Goal: Task Accomplishment & Management: Complete application form

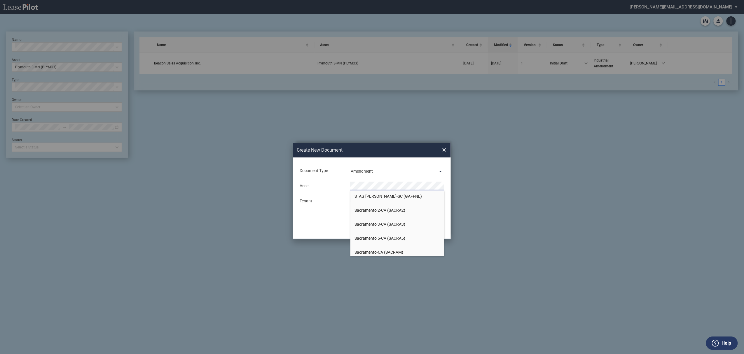
scroll to position [3771, 0]
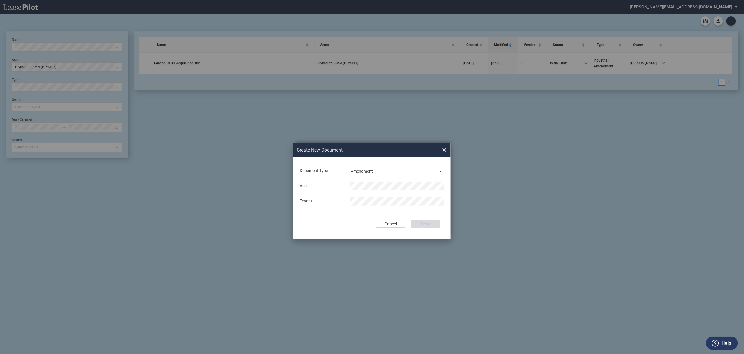
click at [0, 0] on span "Sacramento 5-CA (SACRA5)" at bounding box center [0, 0] width 0 height 0
click at [436, 185] on button "Clear" at bounding box center [438, 186] width 9 height 9
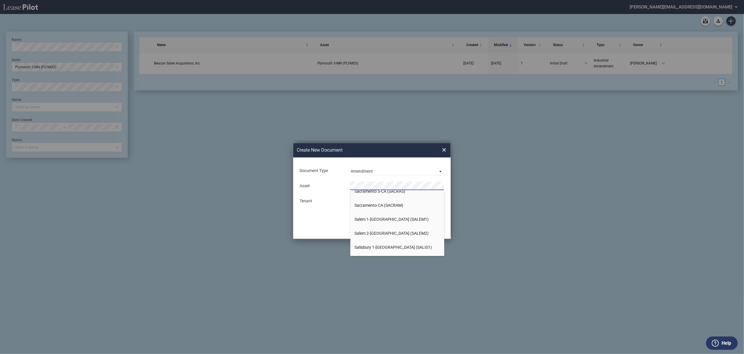
scroll to position [0, 0]
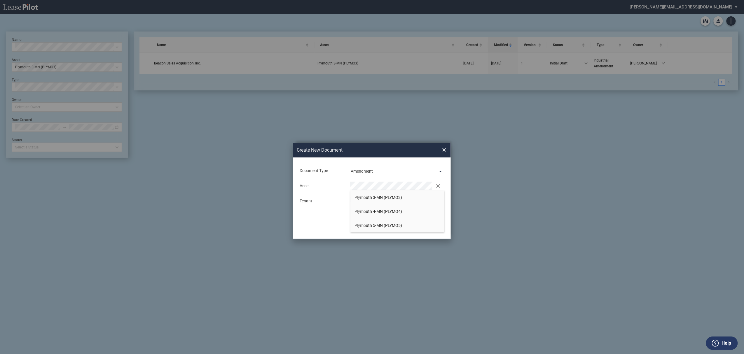
click at [385, 211] on span "Plymo uth 4-MN (PLYMO4)" at bounding box center [379, 211] width 48 height 5
click at [377, 206] on div "Asset Clear Tenant" at bounding box center [372, 193] width 146 height 30
click at [373, 195] on div "Asset Clear Tenant" at bounding box center [372, 193] width 146 height 30
click at [416, 210] on div "Document Type Amendment Deal Type Industrial Deal Type Industrial Form Industri…" at bounding box center [371, 197] width 157 height 81
click at [425, 224] on button "Create" at bounding box center [425, 224] width 29 height 8
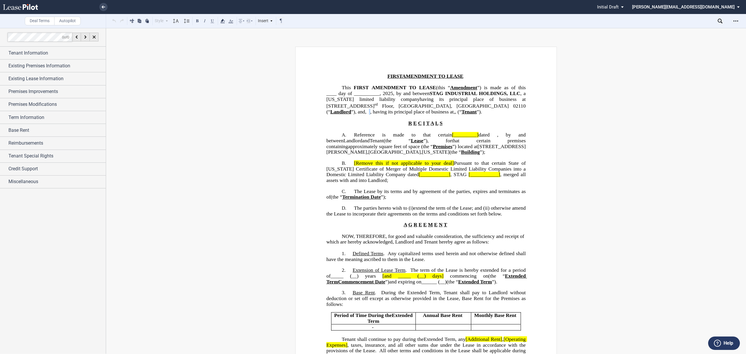
click at [370, 115] on span "﻿ ﻿ ﻿ ﻿ ﻿ ﻿" at bounding box center [369, 112] width 4 height 6
click at [82, 54] on div "Tenant Information" at bounding box center [56, 53] width 97 height 7
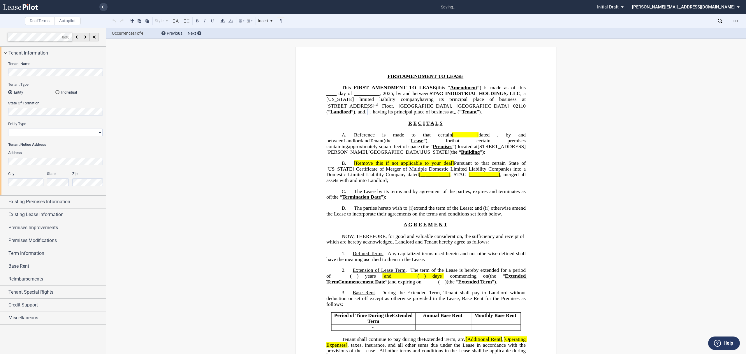
click at [94, 131] on select "Corporation Limited Liability Company General Partnership Limited Partnership O…" at bounding box center [55, 133] width 94 height 8
select select "corporation"
click at [8, 129] on select "Corporation Limited Liability Company General Partnership Limited Partnership O…" at bounding box center [55, 133] width 94 height 8
click at [466, 121] on p "﻿" at bounding box center [426, 118] width 199 height 6
click at [419, 115] on p "This ﻿ ﻿ FIRST AMENDMENT TO LEASE (this “ Amendment ”) is made as of this ____ …" at bounding box center [426, 100] width 199 height 30
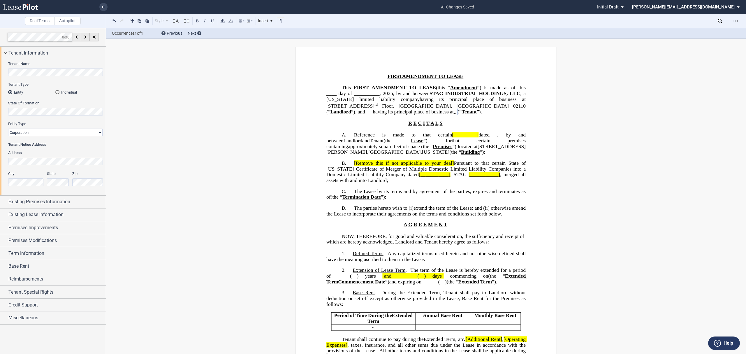
click at [439, 200] on span "The Lease by its terms and by agreement of the parties, expires and terminates …" at bounding box center [427, 194] width 201 height 11
drag, startPoint x: 431, startPoint y: 148, endPoint x: 457, endPoint y: 148, distance: 26.0
click at [457, 143] on span "Reference is made to that certain [_________] dated ﻿ ﻿ , by and between" at bounding box center [427, 137] width 201 height 11
click at [111, 19] on button at bounding box center [114, 20] width 7 height 7
click at [114, 19] on div "Style A. Section Normal Normal 8pt 9pt 10pt 10.5pt 11pt 12pt 14pt 16pt Normal 1…" at bounding box center [198, 21] width 174 height 8
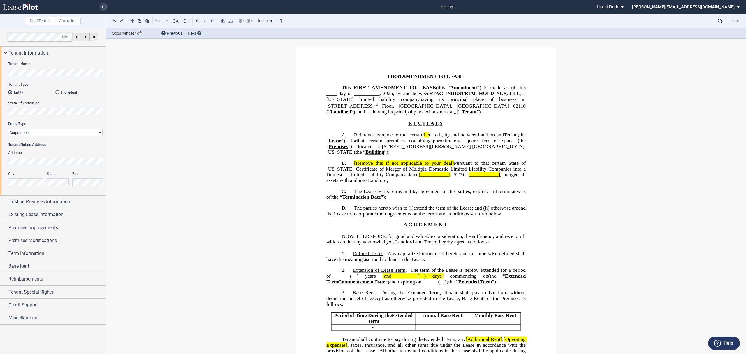
click at [114, 19] on button at bounding box center [114, 20] width 7 height 7
click at [114, 19] on div "Style A. Section Normal Normal 8pt 9pt 10pt 10.5pt 11pt 12pt 14pt 16pt Normal 1…" at bounding box center [198, 21] width 174 height 8
click at [115, 20] on button at bounding box center [114, 20] width 7 height 7
click at [115, 21] on button at bounding box center [114, 20] width 7 height 7
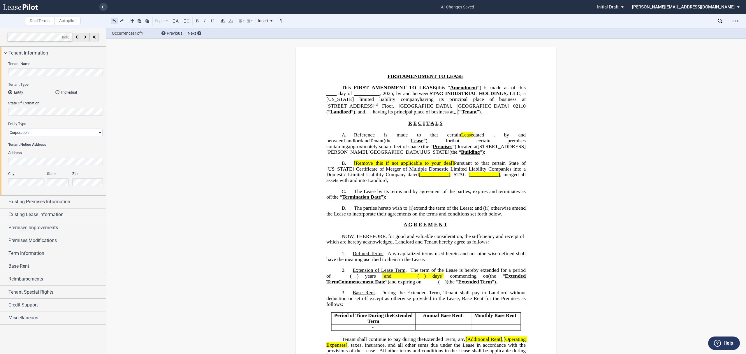
click at [115, 21] on button at bounding box center [114, 20] width 7 height 7
click at [115, 20] on button at bounding box center [114, 20] width 7 height 7
click at [115, 18] on button at bounding box center [114, 20] width 7 height 7
click at [115, 20] on button at bounding box center [114, 20] width 7 height 7
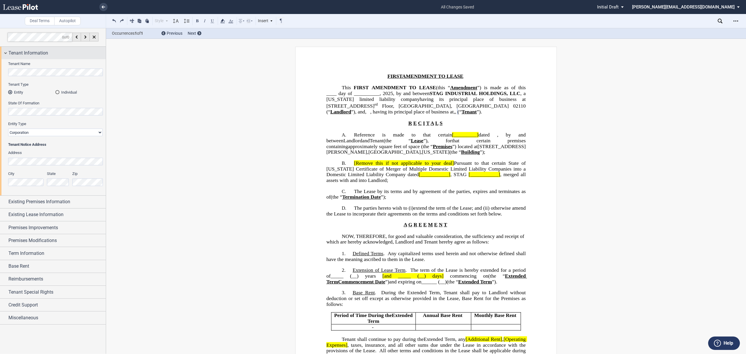
click at [48, 52] on div "Tenant Information" at bounding box center [56, 53] width 97 height 7
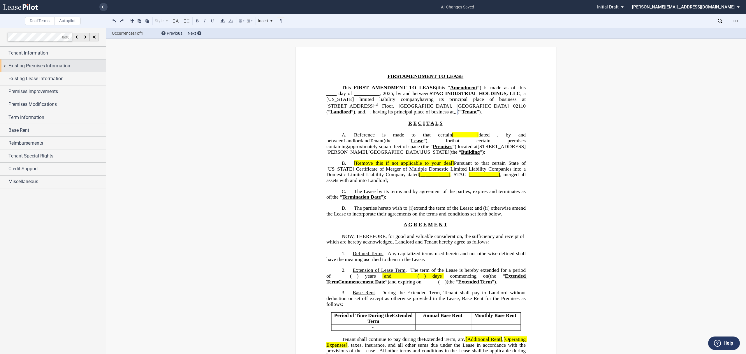
click at [41, 67] on span "Existing Premises Information" at bounding box center [39, 65] width 62 height 7
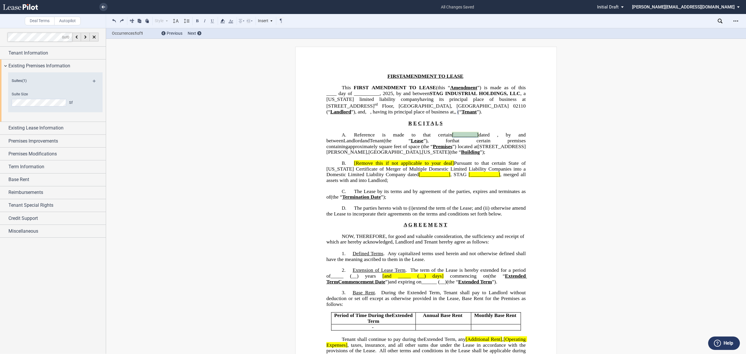
drag, startPoint x: 430, startPoint y: 148, endPoint x: 457, endPoint y: 148, distance: 27.4
click at [457, 143] on span "Reference is made to that certain [_________] dated ﻿ ﻿ , by and between" at bounding box center [427, 137] width 201 height 11
drag, startPoint x: 424, startPoint y: 148, endPoint x: 461, endPoint y: 147, distance: 36.7
click at [461, 143] on span "Reference is made to that certain Lease Agreement dated ﻿ ﻿ , by and between" at bounding box center [427, 137] width 201 height 11
click at [225, 21] on icon at bounding box center [222, 20] width 7 height 7
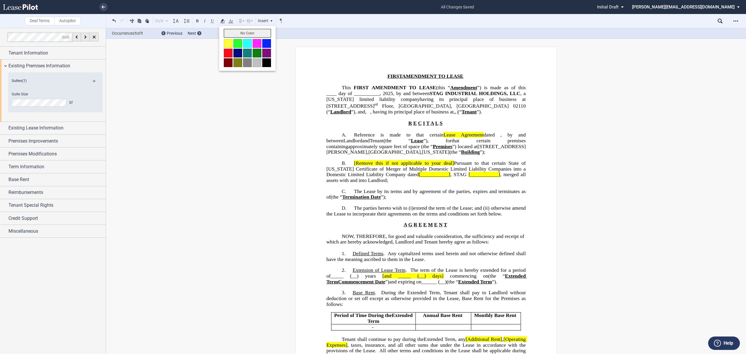
click at [242, 32] on button "No Color" at bounding box center [247, 33] width 47 height 9
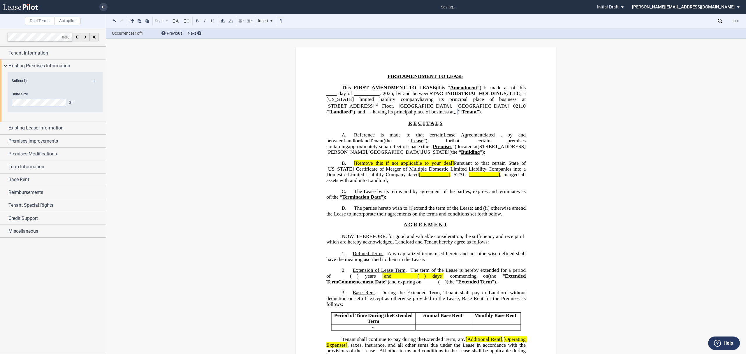
click at [484, 155] on p "A. Reference is made to that certain Lease Agreement dated ﻿ ﻿ , by and between…" at bounding box center [426, 143] width 199 height 23
click at [53, 131] on span "Existing Lease Information" at bounding box center [35, 128] width 55 height 7
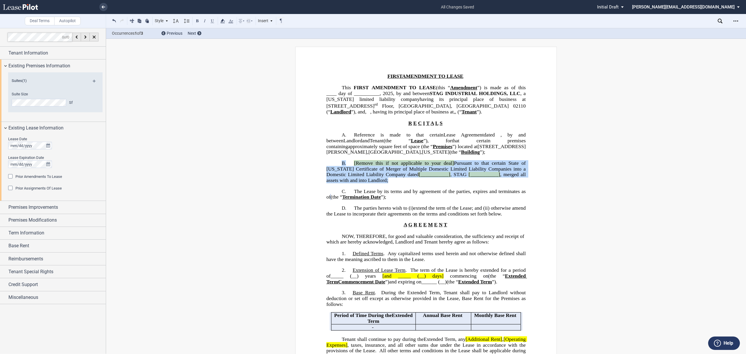
drag, startPoint x: 388, startPoint y: 199, endPoint x: 361, endPoint y: 166, distance: 42.5
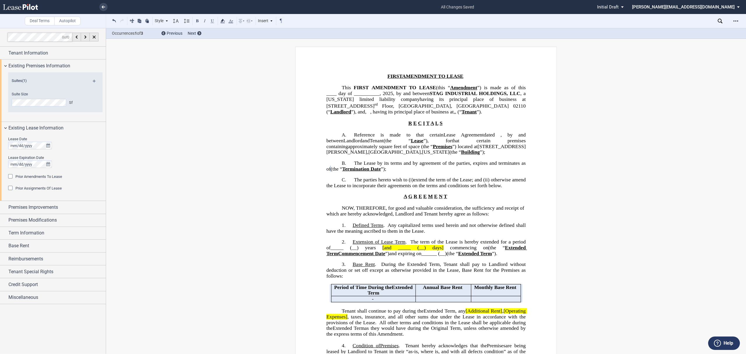
scroll to position [39, 0]
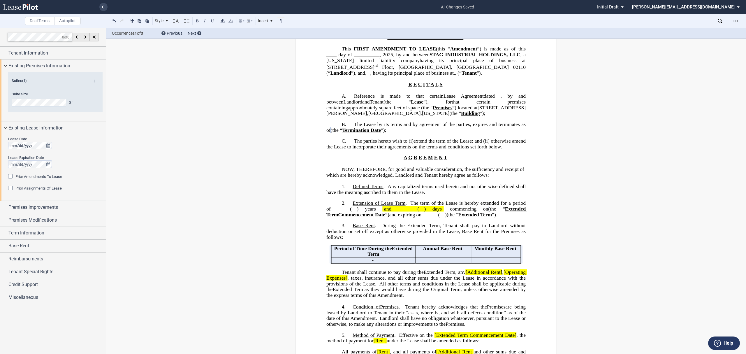
click at [421, 133] on p "B. The Lease by its terms and by agreement of the parties, expires and terminat…" at bounding box center [426, 128] width 199 height 12
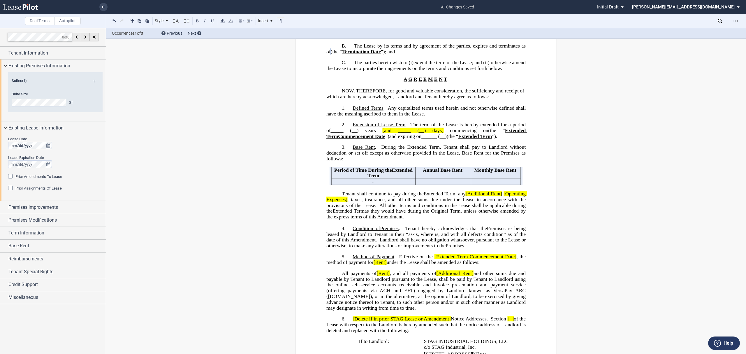
scroll to position [0, 0]
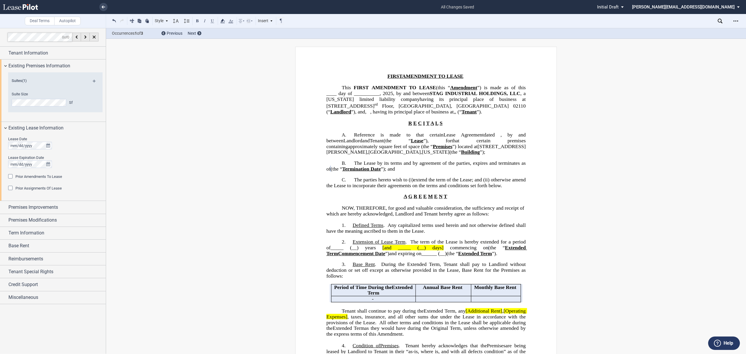
click at [55, 129] on span "Existing Lease Information" at bounding box center [35, 128] width 55 height 7
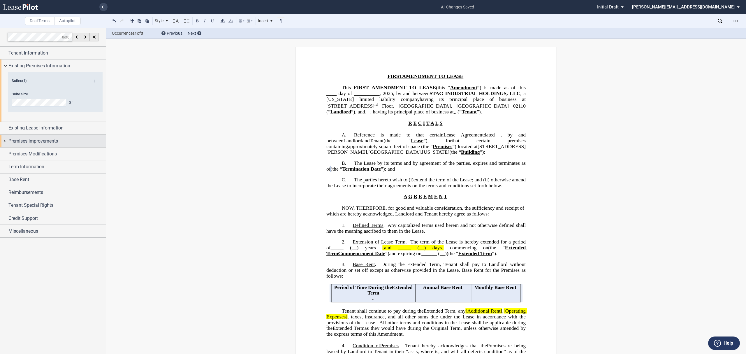
click at [49, 145] on div "Premises Improvements" at bounding box center [53, 141] width 106 height 13
click at [75, 164] on select "Landlord Constructs Tenant Improvements Tenant Constructs Tenant Improvements "…" at bounding box center [55, 161] width 94 height 8
click at [82, 143] on div "Premises Improvements" at bounding box center [56, 141] width 97 height 7
click at [80, 152] on div "Premises Modifications" at bounding box center [56, 153] width 97 height 7
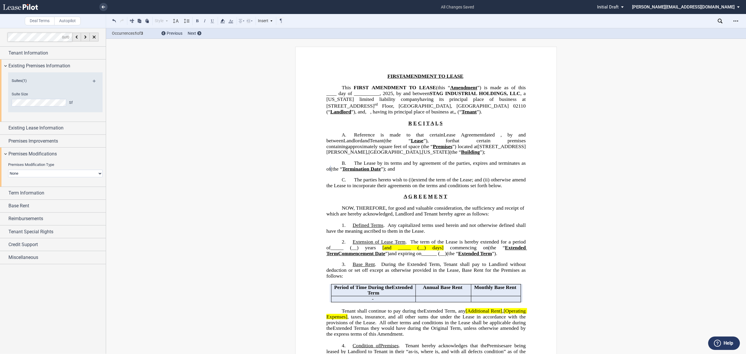
click at [85, 170] on select "None Expansion Reduction Termination" at bounding box center [55, 174] width 94 height 8
click at [74, 153] on div "Premises Modifications" at bounding box center [56, 153] width 97 height 7
click at [73, 170] on div "Term Information" at bounding box center [56, 166] width 97 height 7
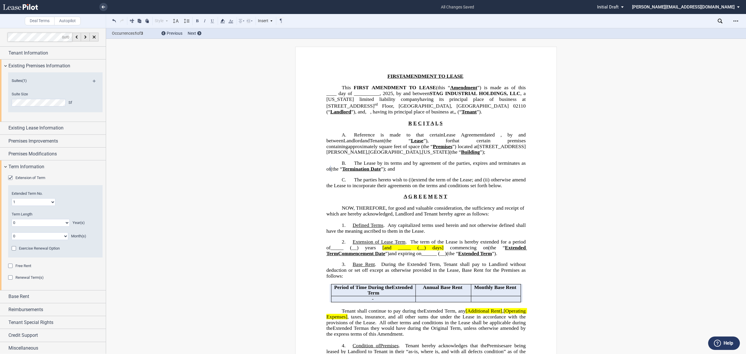
drag, startPoint x: 10, startPoint y: 265, endPoint x: 36, endPoint y: 267, distance: 25.7
click at [10, 266] on div "Free Rent" at bounding box center [11, 267] width 6 height 6
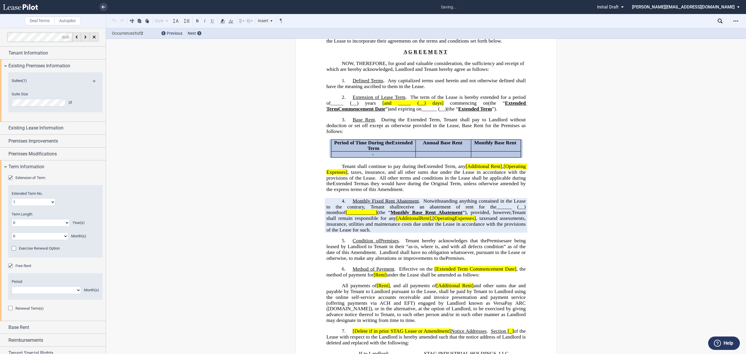
scroll to position [147, 0]
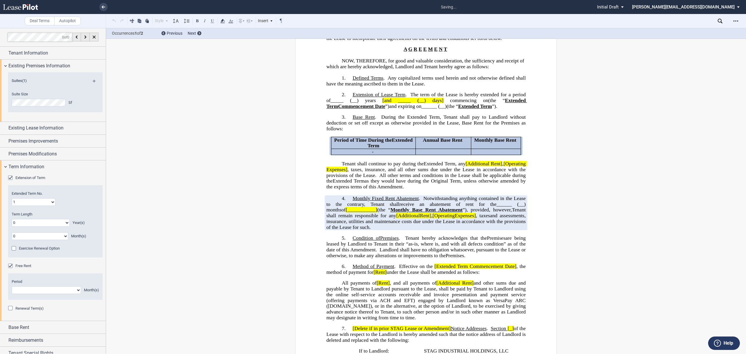
click at [48, 293] on select "1 2 3 4 5 6 7 8 9 10 11" at bounding box center [46, 290] width 69 height 8
select select "number:3"
click at [12, 287] on select "1 2 3 4 5 6 7 8 9 10 11" at bounding box center [46, 290] width 69 height 8
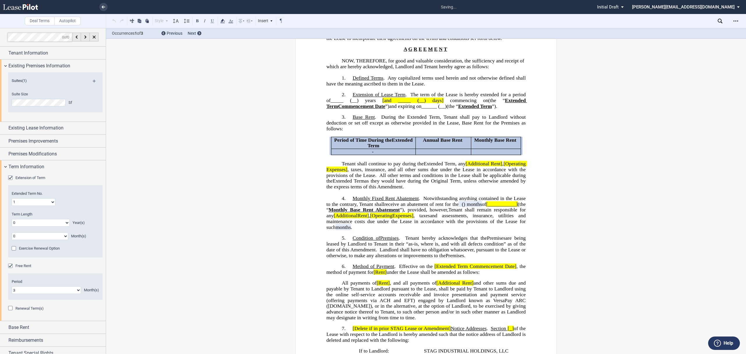
click at [51, 223] on select "0 1 2 3 4 5 6 7 8 9 10 11 12 13 14 15 16 17 18 19 20" at bounding box center [41, 223] width 58 height 8
select select "number:5"
click at [12, 219] on select "0 1 2 3 4 5 6 7 8 9 10 11 12 13 14 15 16 17 18 19 20" at bounding box center [41, 223] width 58 height 8
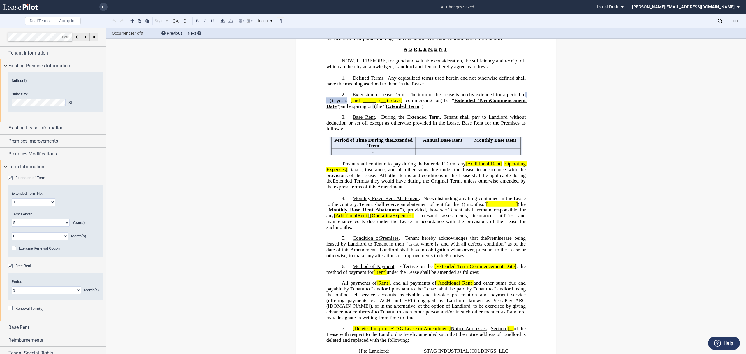
drag, startPoint x: 10, startPoint y: 307, endPoint x: 43, endPoint y: 311, distance: 32.8
click at [10, 307] on div "Renewal Term(s)" at bounding box center [11, 309] width 6 height 6
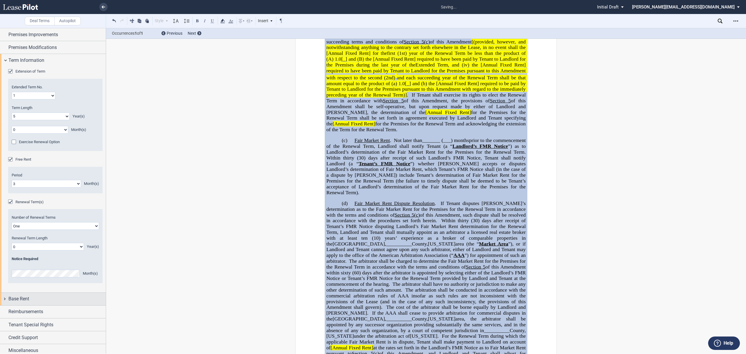
scroll to position [111, 0]
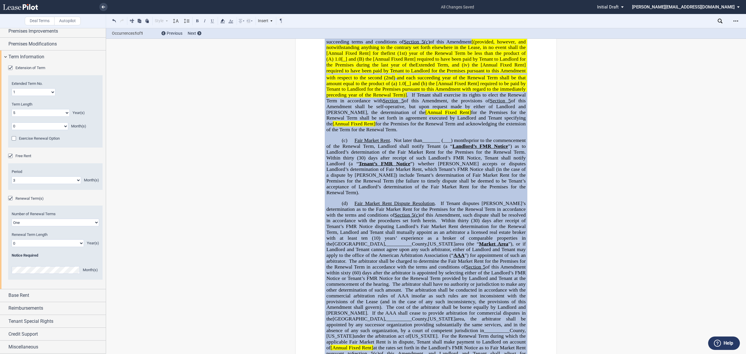
click at [68, 222] on select "One Two Three Four" at bounding box center [55, 223] width 87 height 8
click at [69, 203] on div "Renewal Term(s) Number of Renewal Terms One Two Three Four Renewal Term Length …" at bounding box center [55, 241] width 94 height 90
click at [66, 242] on select "0 1 2 3 4 5 6 7 8 9 10 11 12 13 14 15 16 17 18 19 20" at bounding box center [48, 243] width 72 height 8
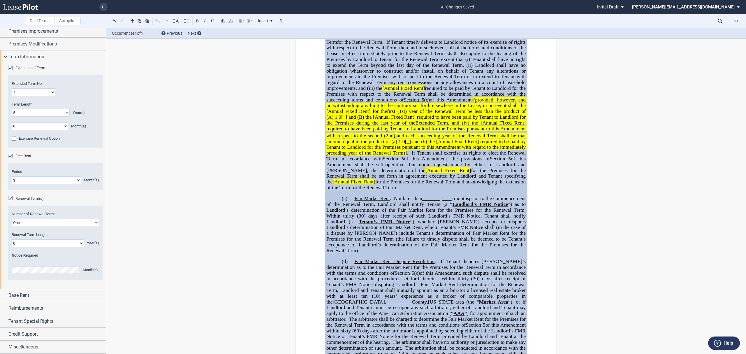
scroll to position [376, 0]
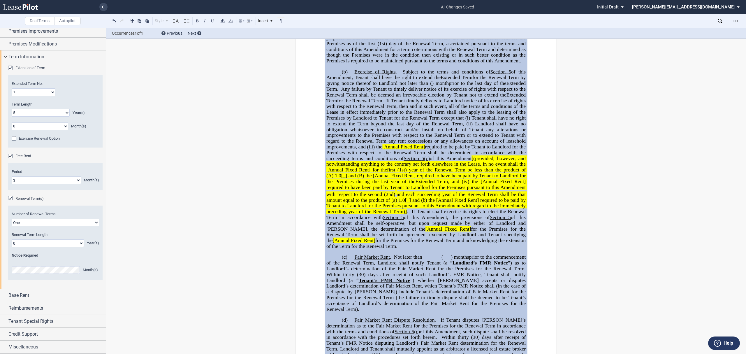
drag, startPoint x: 8, startPoint y: 197, endPoint x: 15, endPoint y: 199, distance: 6.6
click at [10, 198] on div "Renewal Term(s)" at bounding box center [11, 199] width 6 height 6
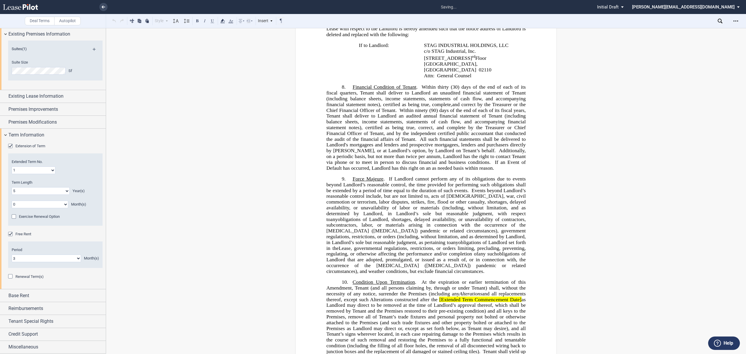
scroll to position [454, 0]
drag, startPoint x: 12, startPoint y: 216, endPoint x: 19, endPoint y: 217, distance: 7.1
click at [12, 217] on div "Exercise Renewal Option" at bounding box center [15, 217] width 6 height 6
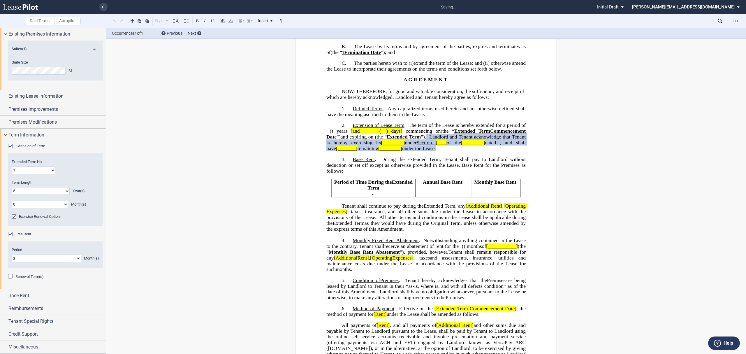
scroll to position [114, 0]
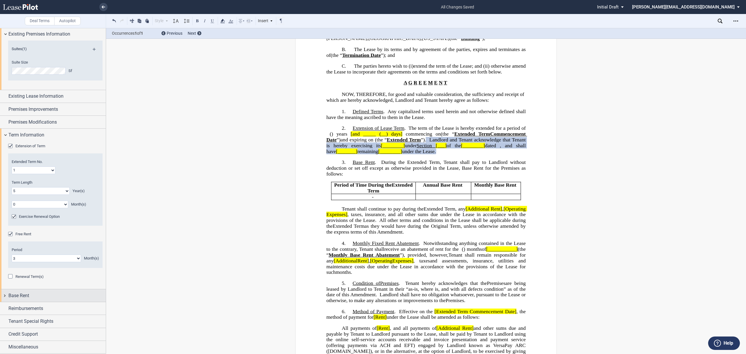
click at [66, 297] on div "Base Rent" at bounding box center [56, 295] width 97 height 7
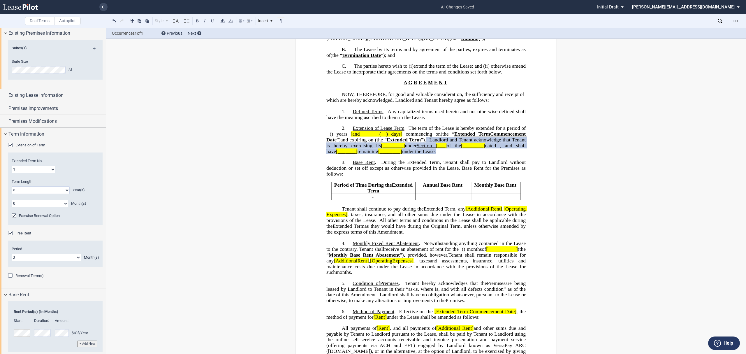
scroll to position [92, 0]
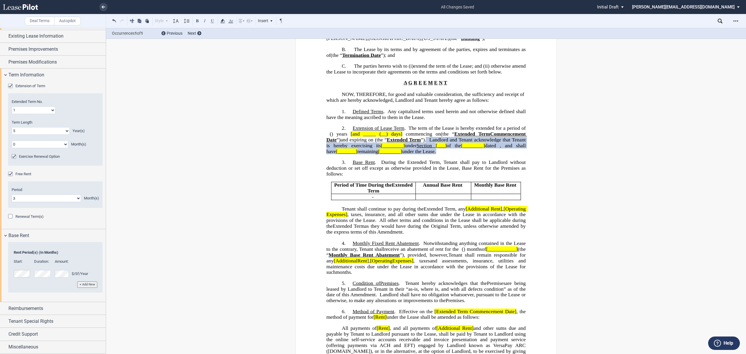
click at [81, 283] on button "+ Add New" at bounding box center [87, 284] width 20 height 6
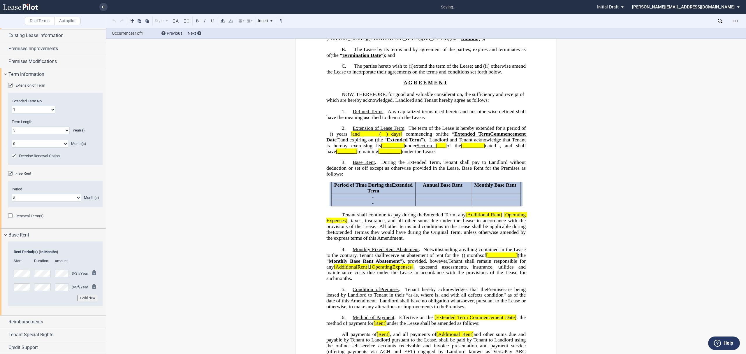
click at [87, 298] on button "+ Add New" at bounding box center [87, 298] width 20 height 6
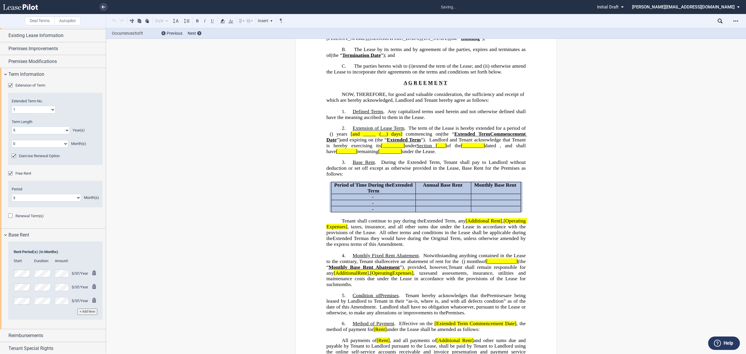
click at [91, 313] on button "+ Add New" at bounding box center [87, 311] width 20 height 6
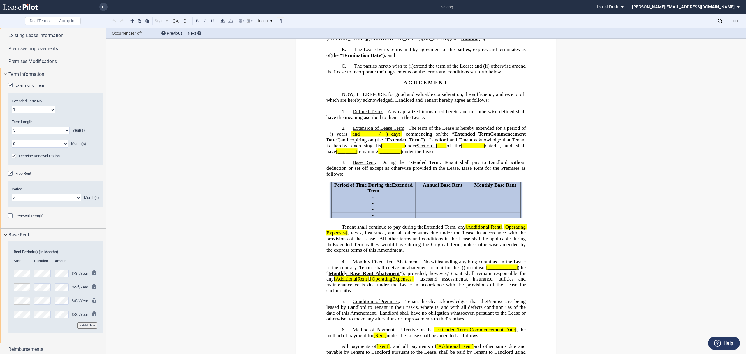
click at [92, 327] on button "+ Add New" at bounding box center [87, 325] width 20 height 6
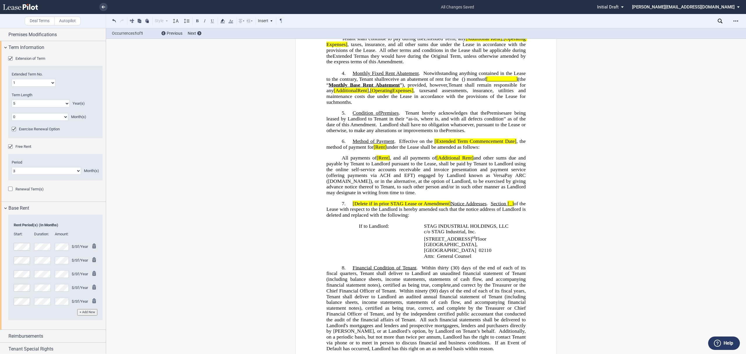
scroll to position [147, 0]
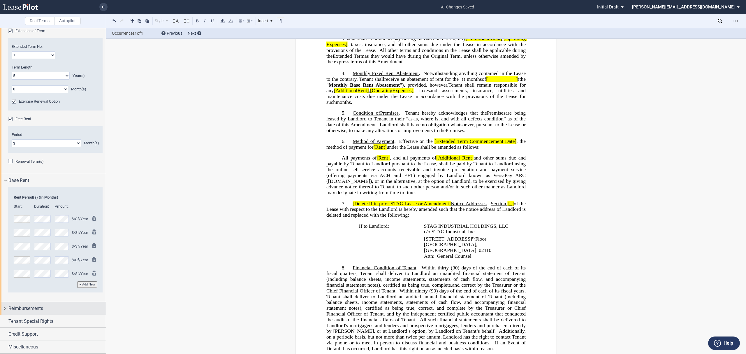
click at [57, 305] on div "Reimbursements" at bounding box center [56, 308] width 97 height 7
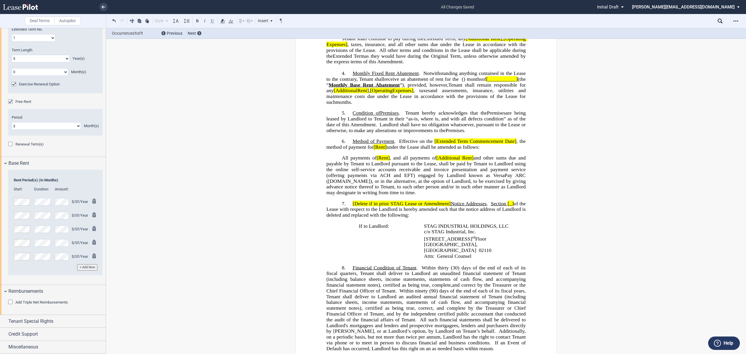
click at [50, 301] on span "Add Triple Net Reimbursements" at bounding box center [41, 302] width 52 height 4
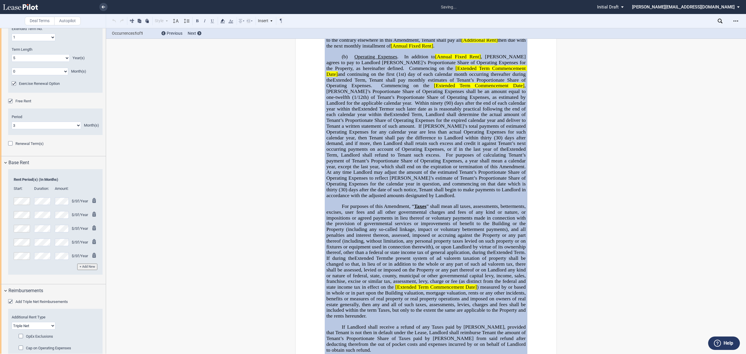
scroll to position [361, 0]
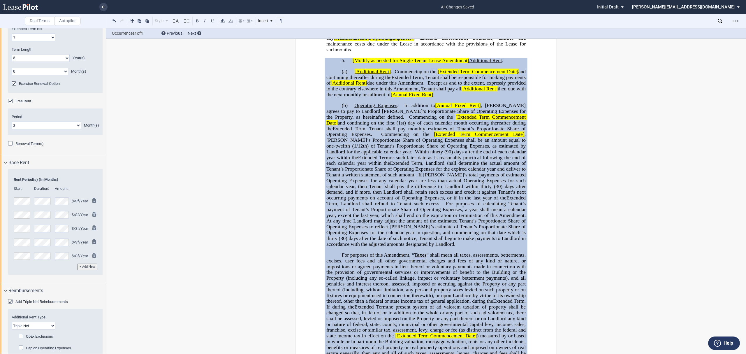
click at [34, 301] on span "Add Triple Net Reimbursements" at bounding box center [41, 301] width 52 height 4
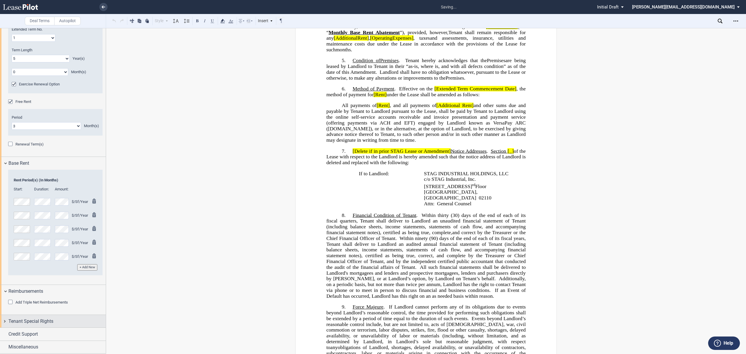
click at [38, 318] on span "Tenant Special Rights" at bounding box center [30, 321] width 45 height 7
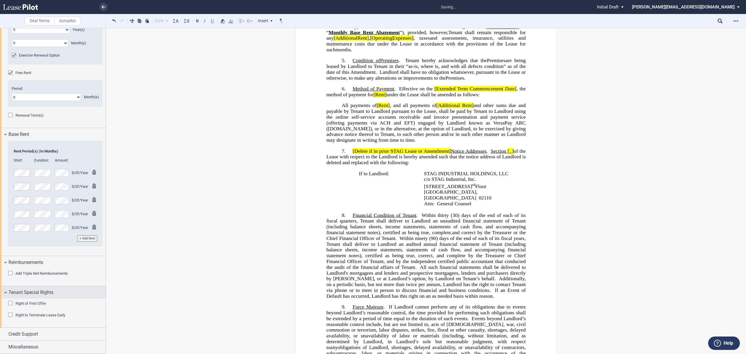
click at [57, 292] on div "Tenant Special Rights" at bounding box center [56, 292] width 97 height 7
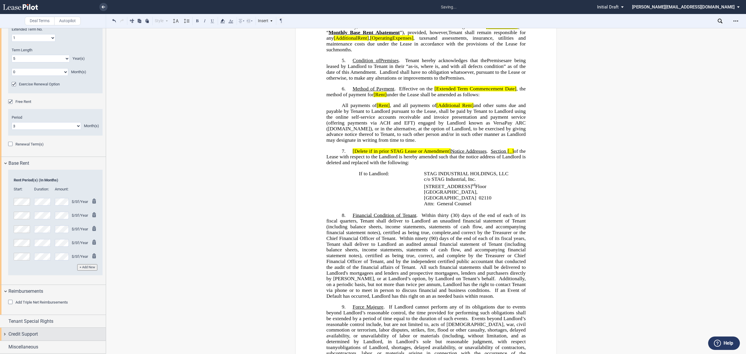
click at [60, 339] on div "Credit Support" at bounding box center [53, 334] width 106 height 13
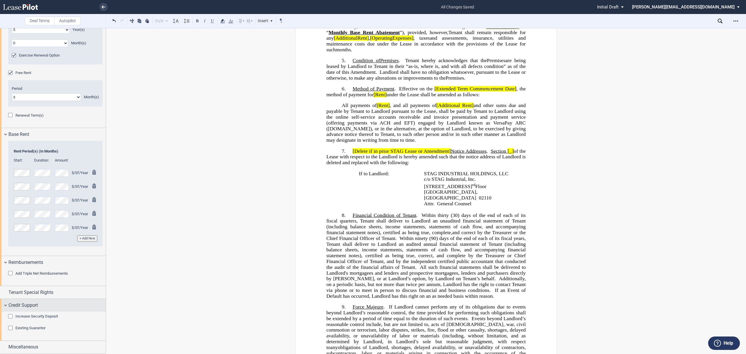
click at [62, 302] on div "Credit Support" at bounding box center [56, 305] width 97 height 7
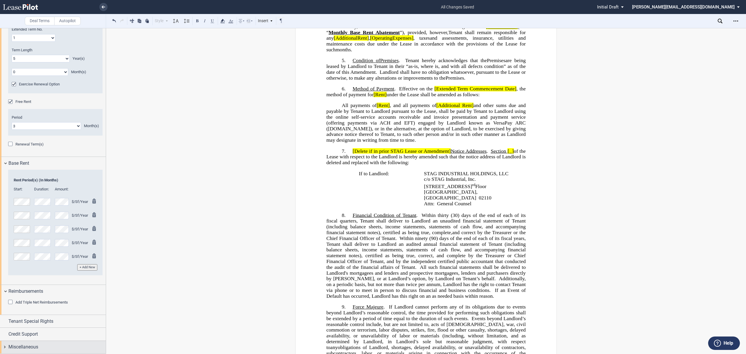
click at [59, 344] on div "Miscellaneous" at bounding box center [56, 346] width 97 height 7
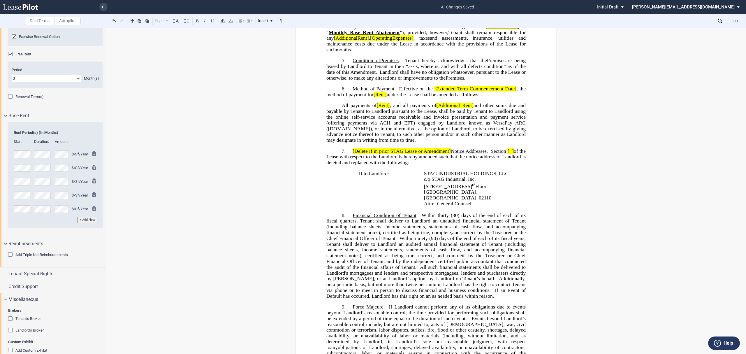
scroll to position [222, 0]
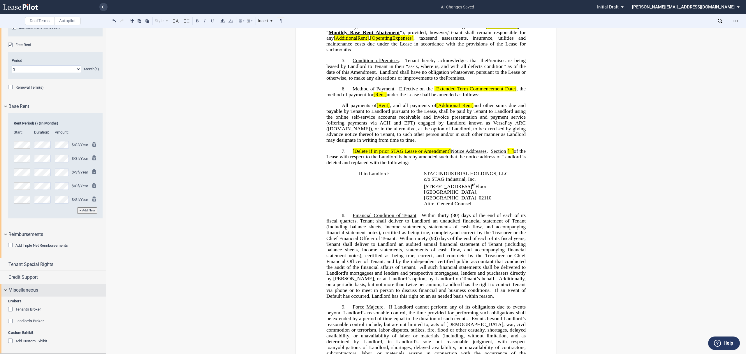
click at [43, 291] on div "Miscellaneous" at bounding box center [56, 290] width 97 height 7
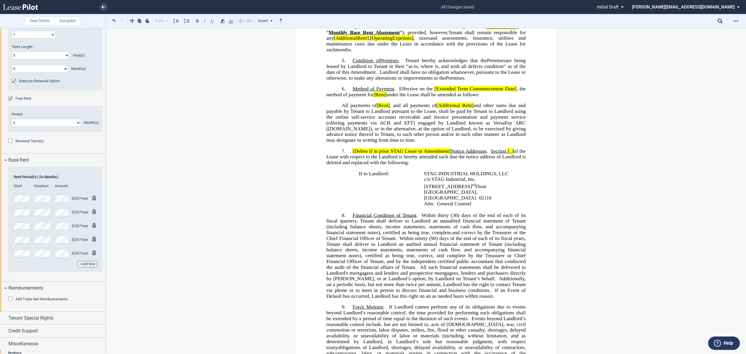
scroll to position [165, 0]
click at [45, 348] on div "Miscellaneous" at bounding box center [56, 346] width 97 height 7
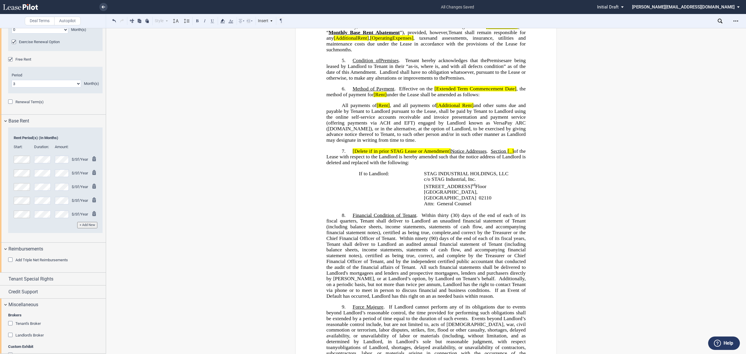
scroll to position [222, 0]
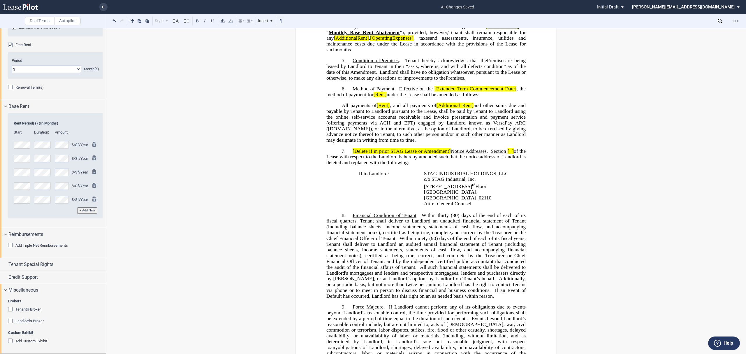
click at [26, 343] on div "Add Custom Exhibit" at bounding box center [31, 341] width 32 height 5
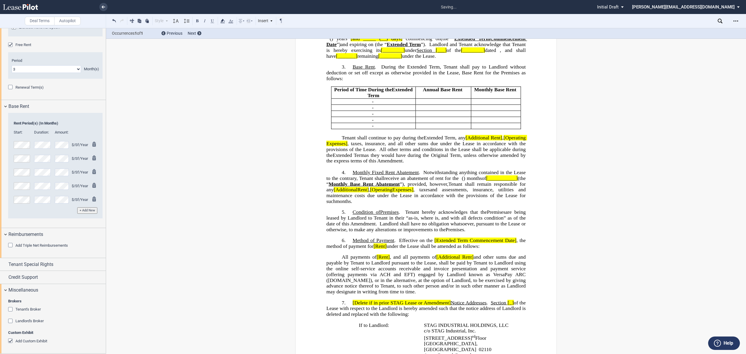
scroll to position [0, 0]
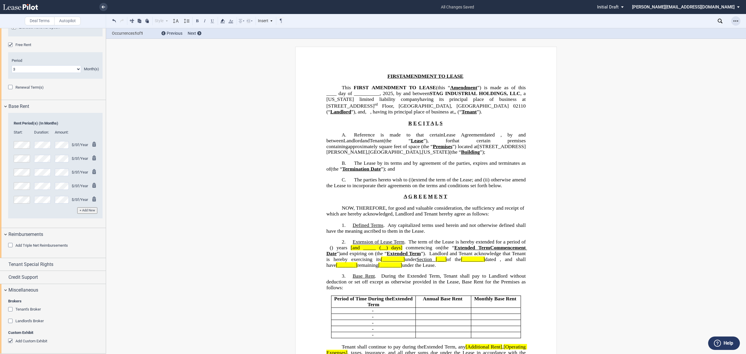
click at [737, 20] on icon "Open Lease options menu" at bounding box center [736, 21] width 5 height 5
click at [697, 32] on div "Download" at bounding box center [702, 31] width 71 height 5
